Goal: Obtain resource: Download file/media

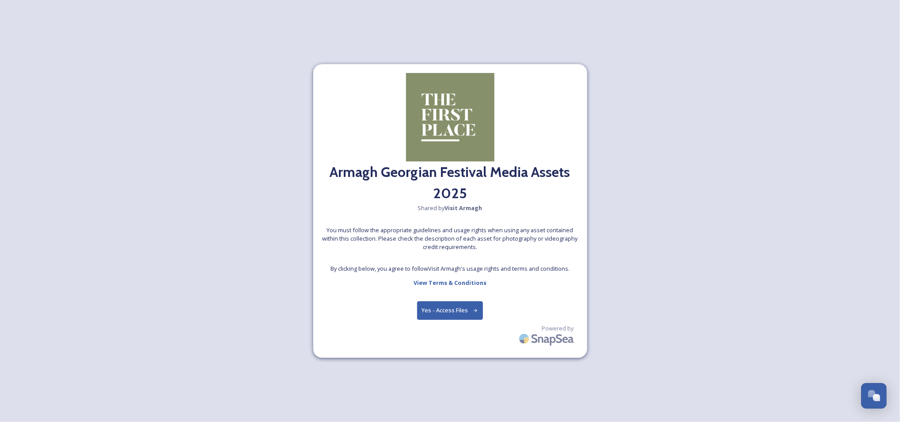
click at [443, 308] on button "Yes - Access Files" at bounding box center [450, 310] width 66 height 18
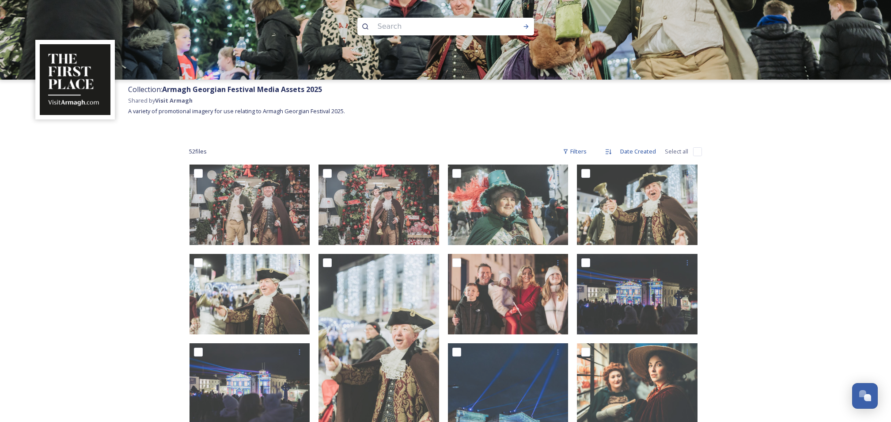
click at [178, 102] on strong "Visit Armagh" at bounding box center [174, 100] width 38 height 8
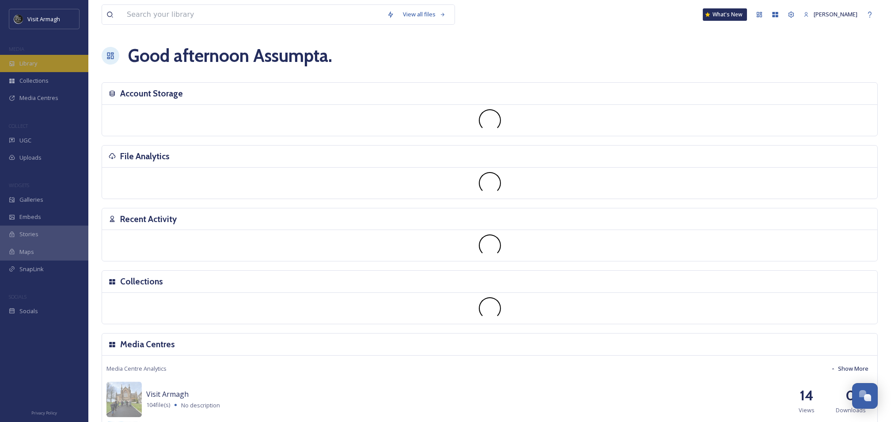
click at [57, 66] on div "Library" at bounding box center [44, 63] width 88 height 17
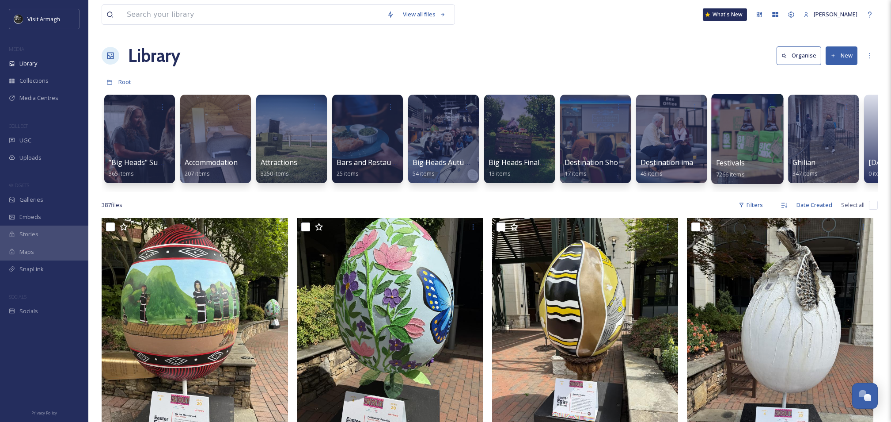
click at [736, 162] on span "Festivals" at bounding box center [730, 163] width 29 height 10
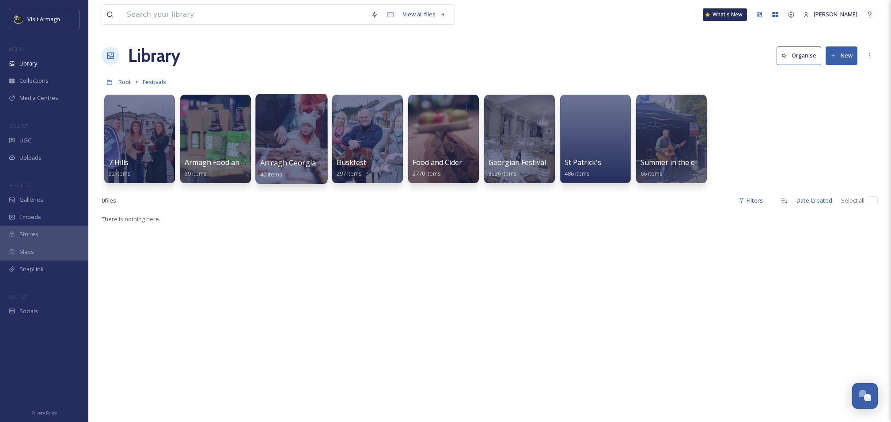
click at [279, 142] on div at bounding box center [291, 139] width 72 height 90
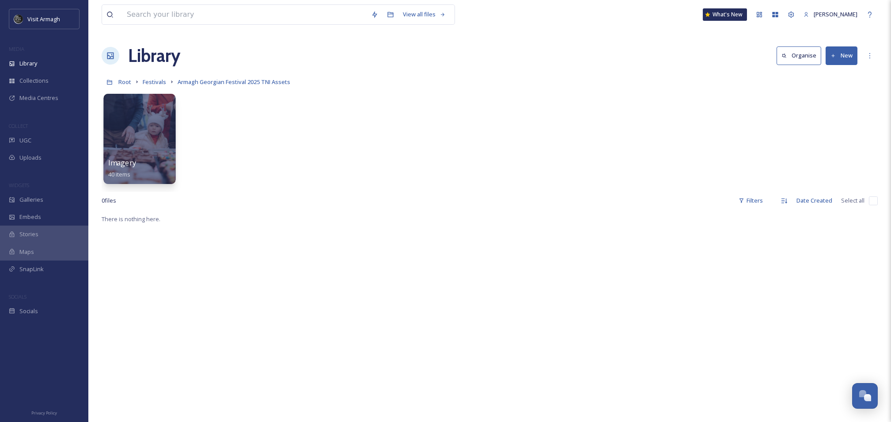
click at [141, 137] on div at bounding box center [139, 139] width 72 height 90
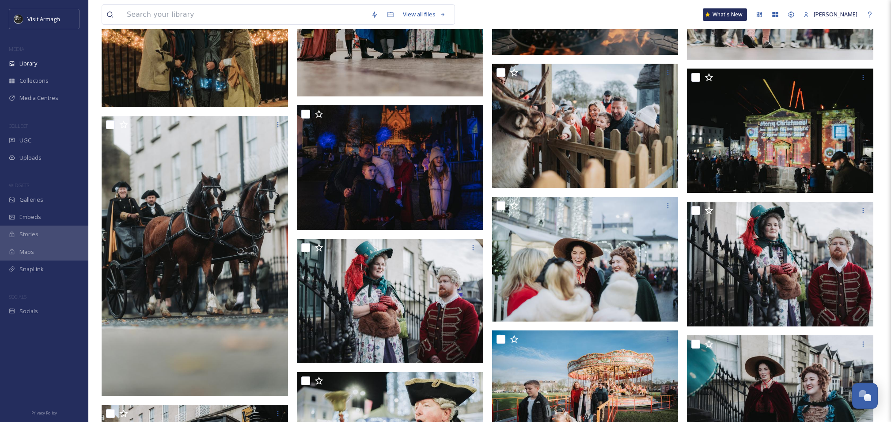
scroll to position [599, 0]
